Goal: Transaction & Acquisition: Purchase product/service

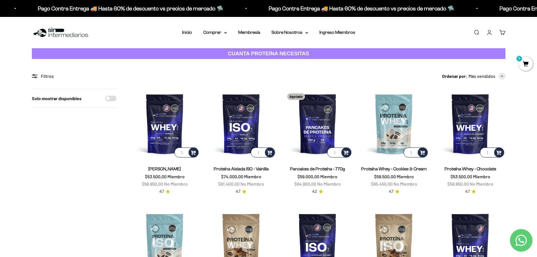
click at [492, 32] on link "Iniciar sesión" at bounding box center [490, 32] width 6 height 6
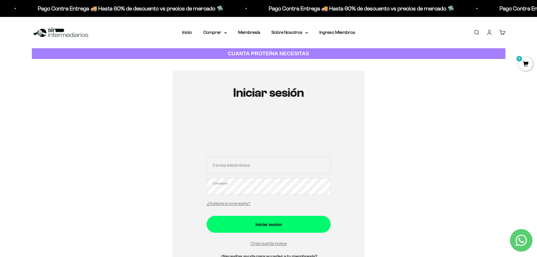
click at [243, 164] on input "Correo electrónico" at bounding box center [269, 165] width 124 height 17
type input "gone61@hotmail.com"
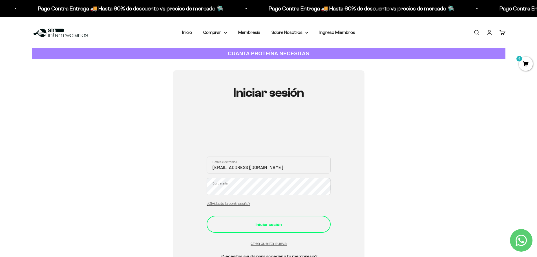
click at [287, 225] on div "Iniciar sesión" at bounding box center [269, 224] width 102 height 7
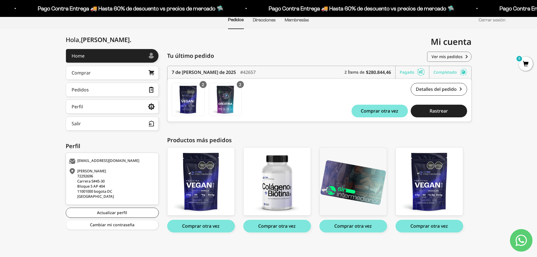
scroll to position [50, 0]
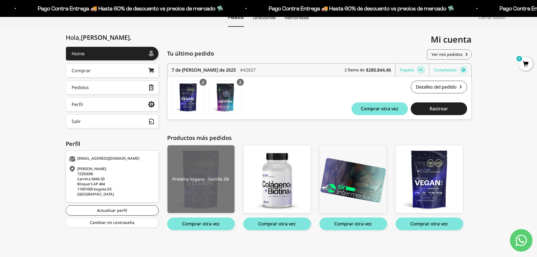
click at [212, 164] on img at bounding box center [201, 179] width 67 height 68
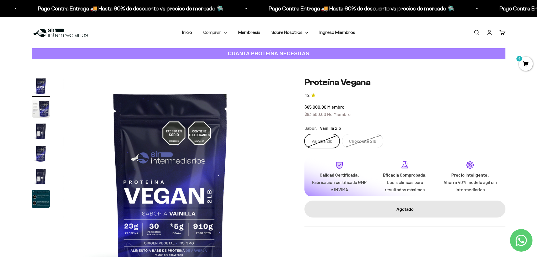
click at [220, 33] on summary "Comprar" at bounding box center [215, 32] width 24 height 7
click at [219, 51] on span "Proteínas" at bounding box center [216, 50] width 19 height 5
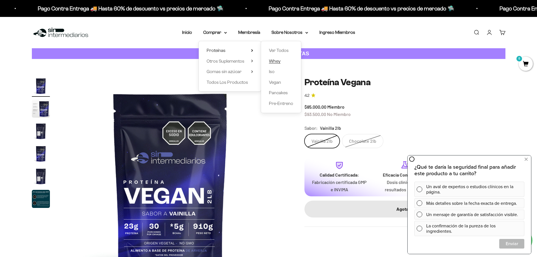
click at [278, 60] on span "Whey" at bounding box center [275, 61] width 12 height 5
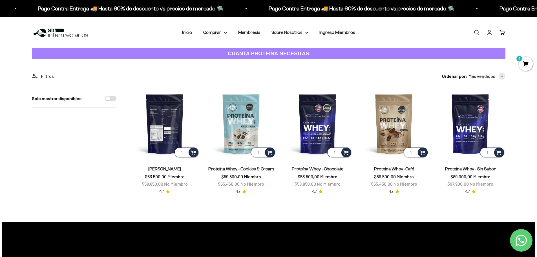
click at [173, 120] on img at bounding box center [165, 124] width 70 height 70
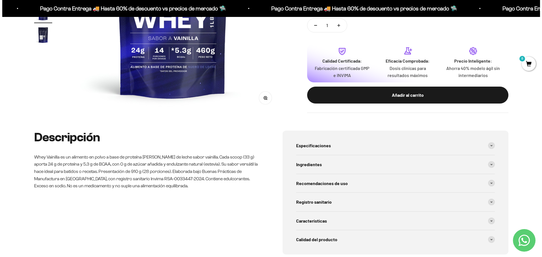
scroll to position [197, 0]
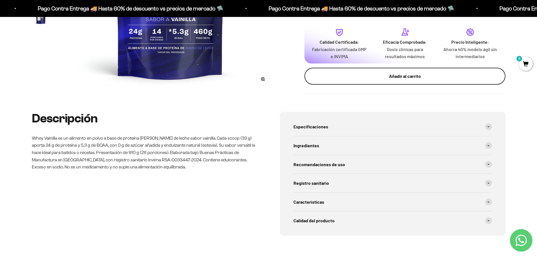
click at [393, 76] on div "Añadir al carrito" at bounding box center [405, 75] width 179 height 7
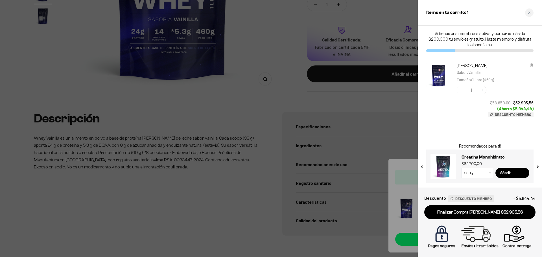
click at [489, 173] on icon at bounding box center [490, 172] width 2 height 1
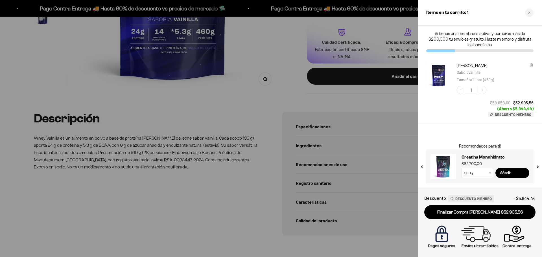
click at [490, 172] on icon at bounding box center [490, 172] width 2 height 1
click at [490, 176] on select "300g 100g" at bounding box center [477, 173] width 32 height 10
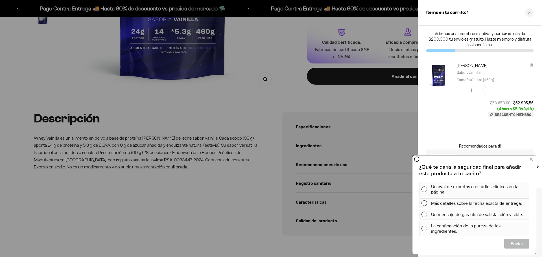
click at [461, 168] on select "300g 100g" at bounding box center [477, 173] width 32 height 10
click at [531, 159] on icon at bounding box center [530, 159] width 3 height 7
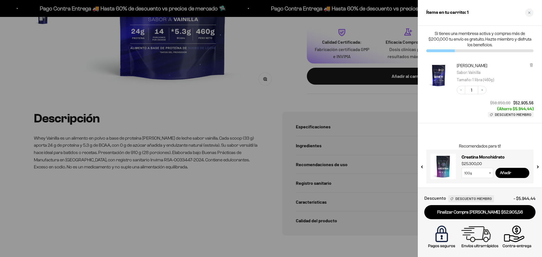
click at [514, 174] on input "Añadir" at bounding box center [512, 173] width 34 height 10
select select "42749438034129"
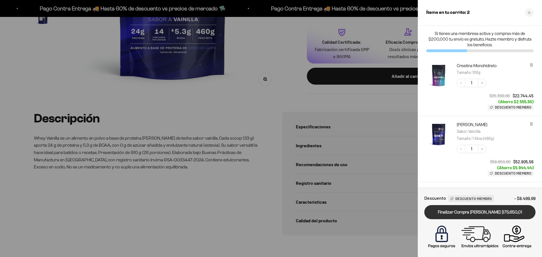
click at [498, 211] on link "Finalizar Compra Segura $75.650,01" at bounding box center [479, 212] width 111 height 14
